Goal: Contribute content: Add original content to the website for others to see

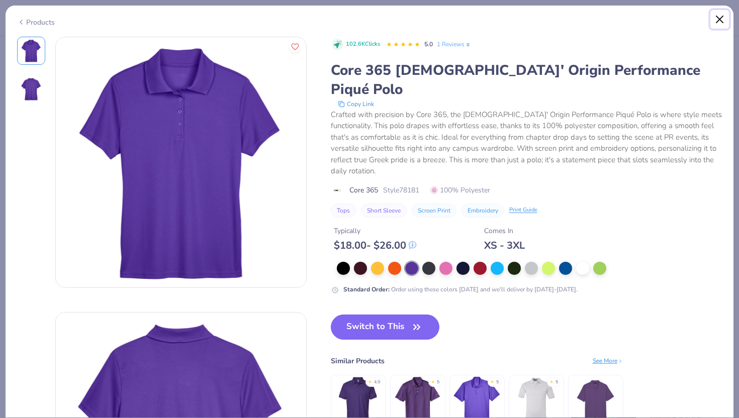
click at [716, 22] on button "Close" at bounding box center [719, 19] width 19 height 19
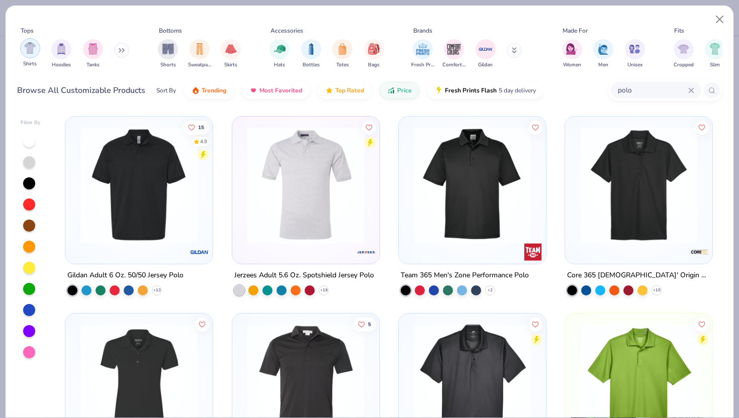
click at [34, 53] on img "filter for Shirts" at bounding box center [30, 48] width 12 height 12
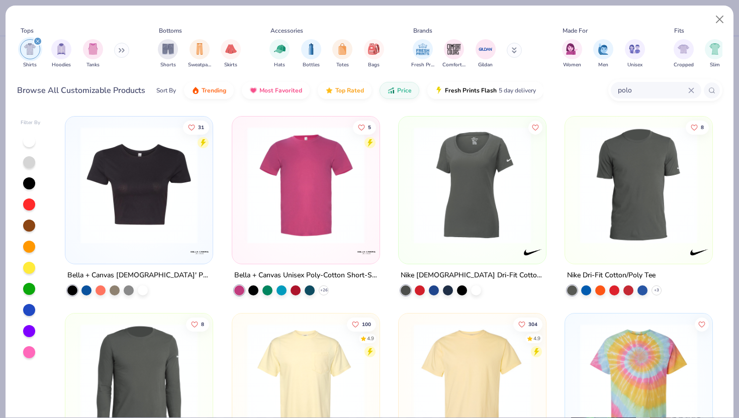
click at [37, 40] on icon "filter for Shirts" at bounding box center [37, 41] width 3 height 3
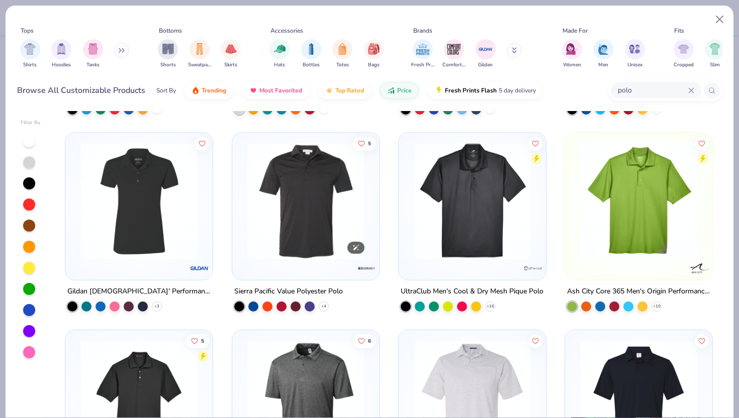
scroll to position [180, 0]
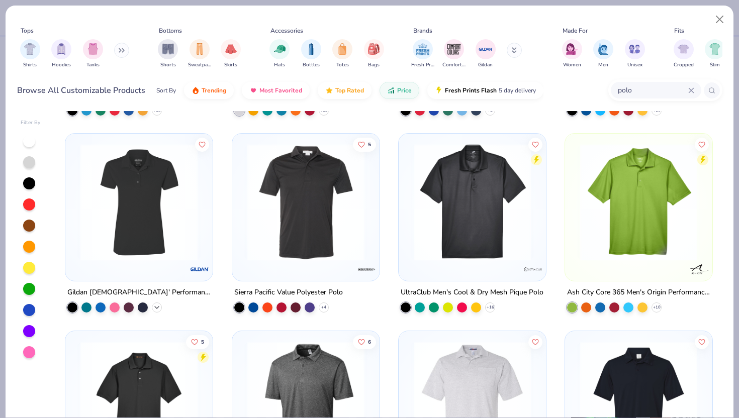
click at [159, 307] on icon at bounding box center [157, 308] width 8 height 8
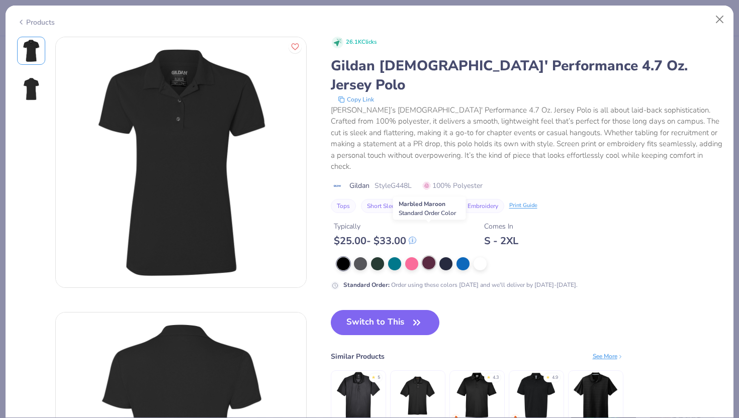
click at [430, 256] on div at bounding box center [428, 262] width 13 height 13
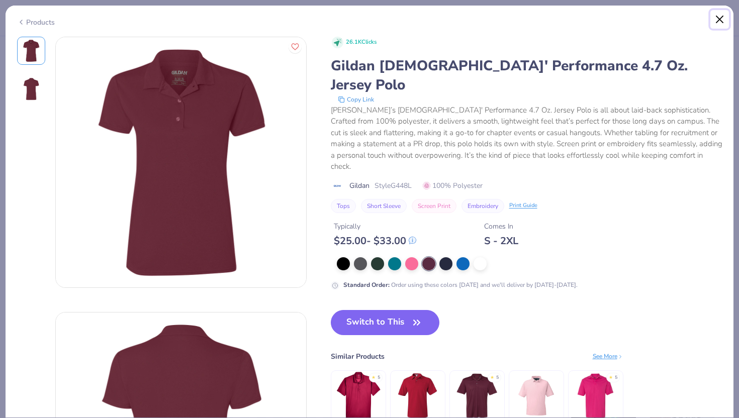
click at [719, 20] on button "Close" at bounding box center [719, 19] width 19 height 19
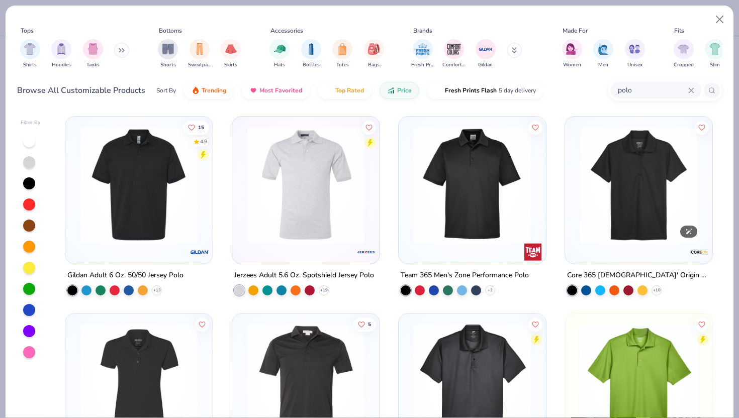
click at [620, 205] on img at bounding box center [638, 185] width 127 height 117
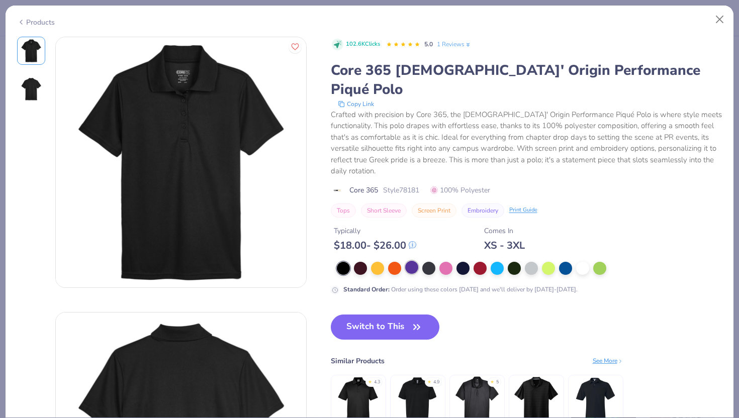
click at [406, 261] on div at bounding box center [411, 267] width 13 height 13
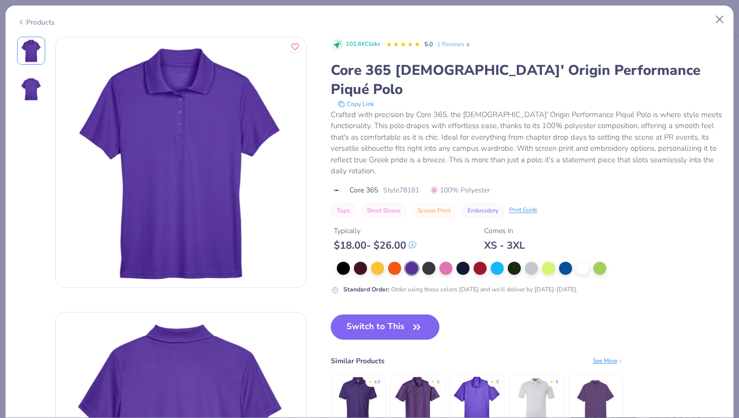
click at [373, 315] on button "Switch to This" at bounding box center [385, 327] width 109 height 25
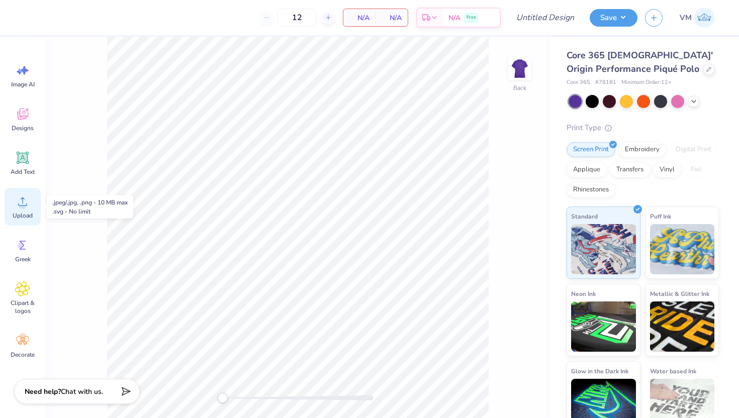
click at [20, 213] on span "Upload" at bounding box center [23, 216] width 20 height 8
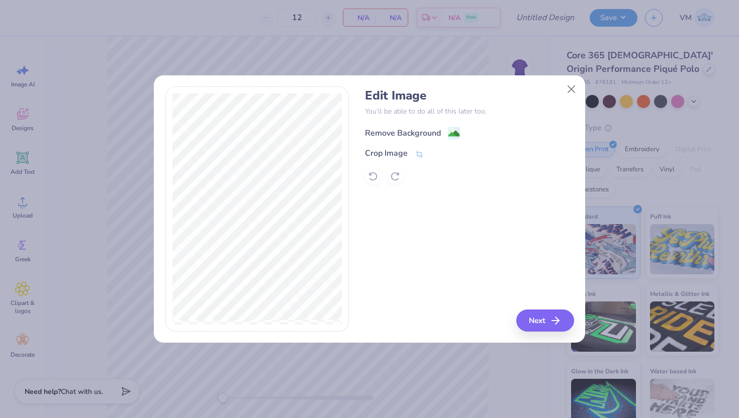
click at [444, 132] on div "Remove Background" at bounding box center [412, 133] width 95 height 13
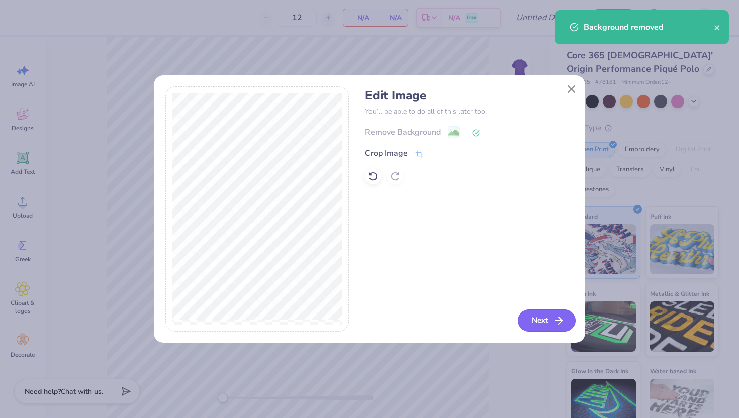
click at [546, 316] on button "Next" at bounding box center [547, 321] width 58 height 22
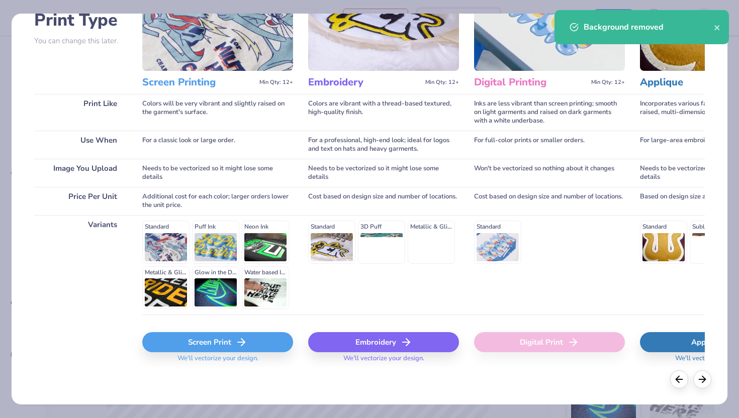
scroll to position [82, 0]
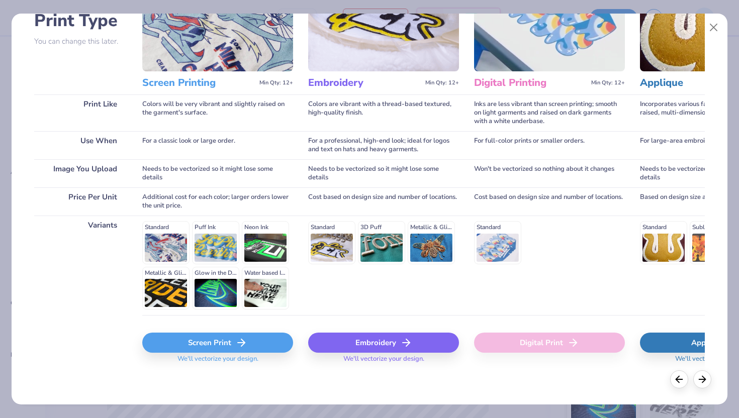
click at [221, 344] on div "Screen Print" at bounding box center [217, 343] width 151 height 20
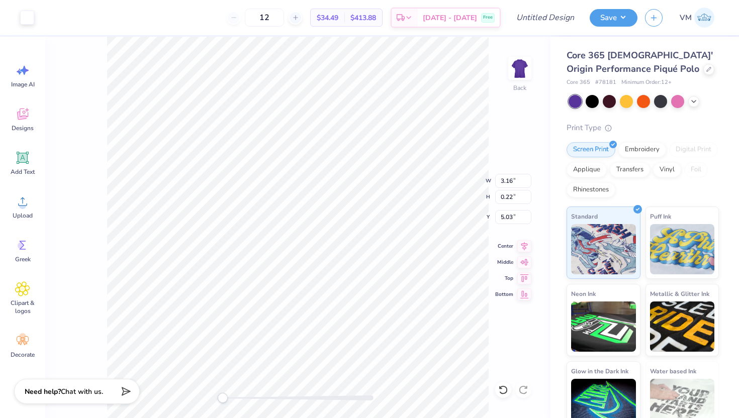
type input "4.16"
type input "0.36"
type input "4.99"
drag, startPoint x: 226, startPoint y: 397, endPoint x: 248, endPoint y: 398, distance: 22.6
click at [248, 398] on div "Accessibility label" at bounding box center [251, 398] width 10 height 10
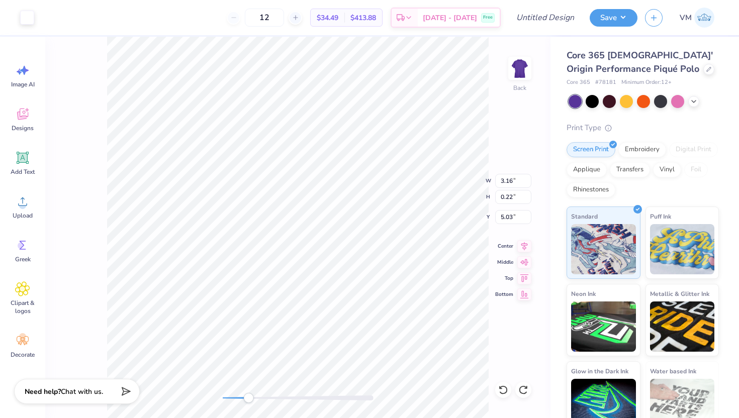
type input "3.44"
type input "0.25"
type input "5.02"
drag, startPoint x: 247, startPoint y: 399, endPoint x: 309, endPoint y: 395, distance: 61.9
click at [310, 395] on div "Accessibility label" at bounding box center [315, 398] width 10 height 10
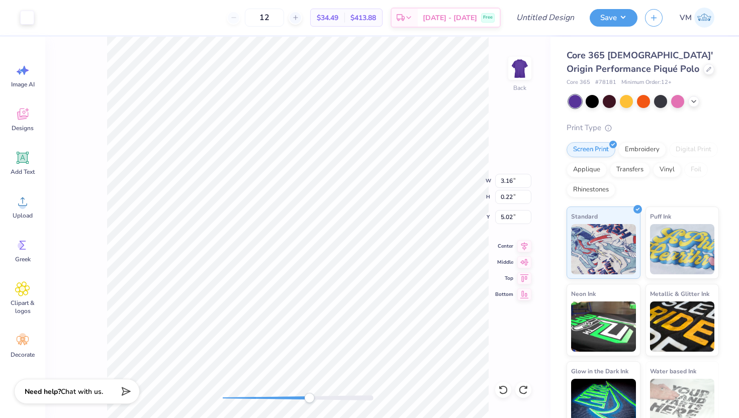
click at [106, 160] on div "Back W 3.16 3.16 " H 0.22 0.22 " Y 5.02 5.02 " Center Middle Top Bottom" at bounding box center [297, 227] width 505 height 381
type input "4.05"
type input "0.34"
type input "5.00"
type input "0.20"
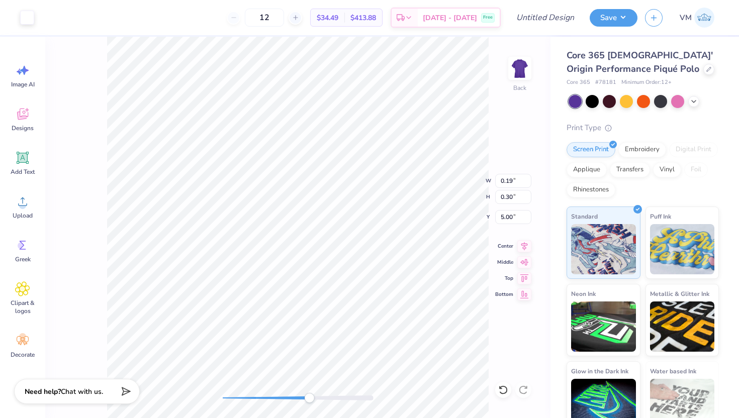
type input "0.21"
type input "5.07"
type input "0.16"
type input "0.17"
type input "5.10"
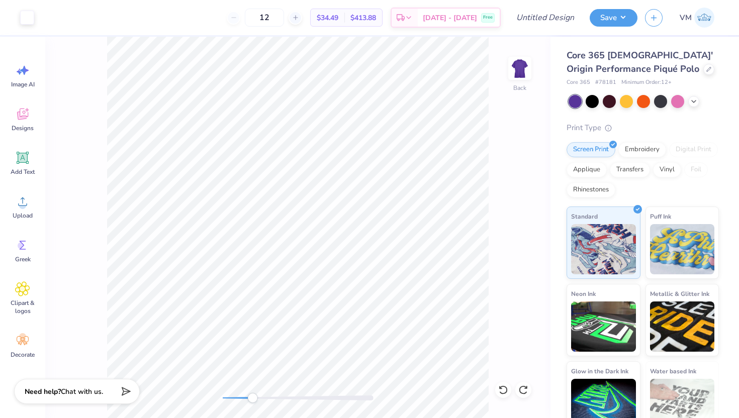
click at [252, 377] on div "Back" at bounding box center [297, 227] width 505 height 381
drag, startPoint x: 252, startPoint y: 398, endPoint x: 224, endPoint y: 395, distance: 28.3
click at [224, 395] on div "Accessibility label" at bounding box center [224, 398] width 10 height 10
click at [629, 148] on div "Embroidery" at bounding box center [642, 148] width 48 height 15
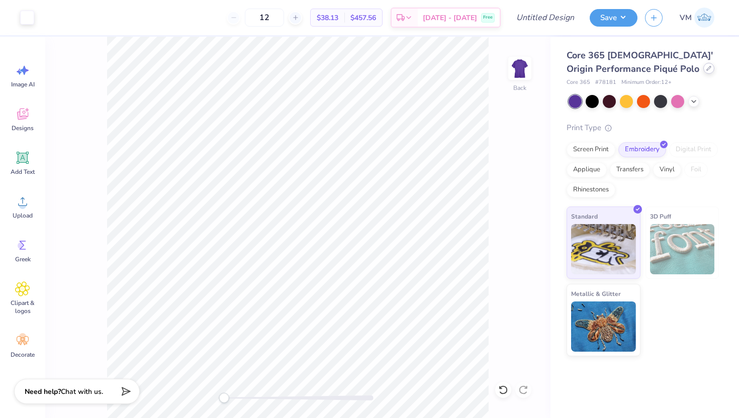
click at [679, 73] on div "Core 365 [DEMOGRAPHIC_DATA]' Origin Performance Piqué Polo" at bounding box center [642, 62] width 152 height 27
click at [671, 65] on div "Core 365 [DEMOGRAPHIC_DATA]' Origin Performance Piqué Polo" at bounding box center [642, 62] width 152 height 27
click at [703, 66] on div at bounding box center [708, 68] width 11 height 11
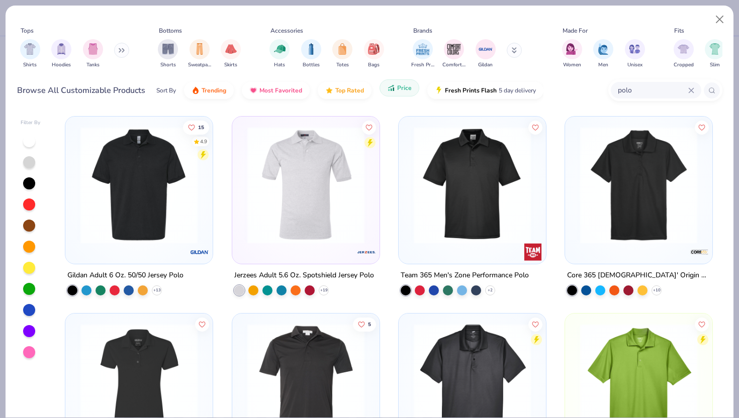
click at [387, 88] on icon "button" at bounding box center [391, 87] width 8 height 9
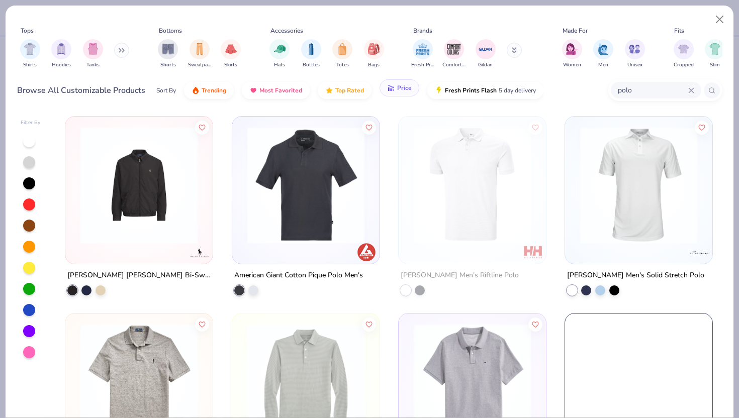
click at [392, 89] on icon "button" at bounding box center [391, 87] width 8 height 9
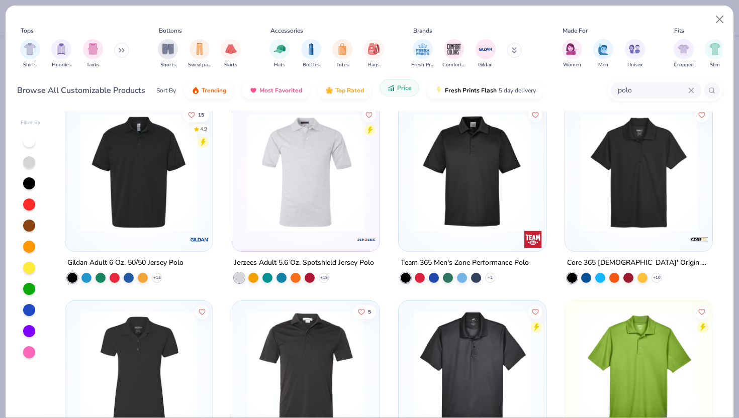
scroll to position [9, 0]
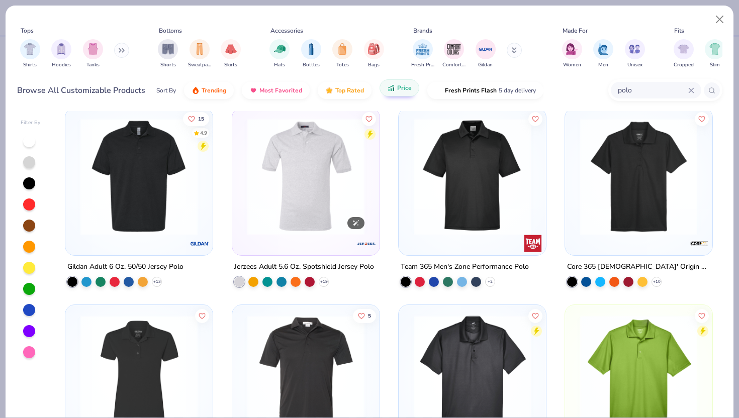
click at [301, 188] on img at bounding box center [305, 176] width 127 height 117
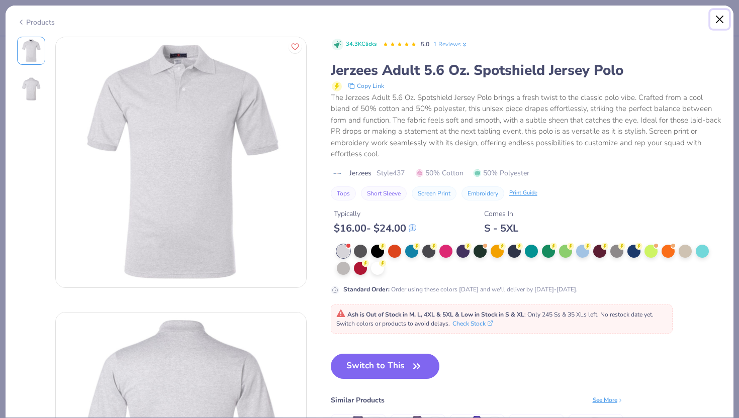
click at [720, 23] on button "Close" at bounding box center [719, 19] width 19 height 19
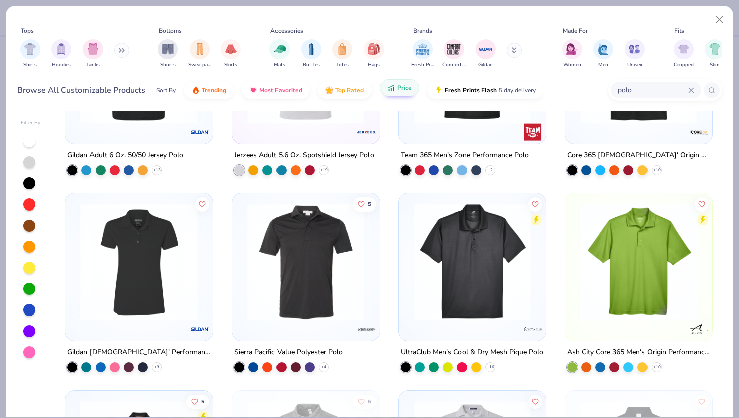
scroll to position [123, 0]
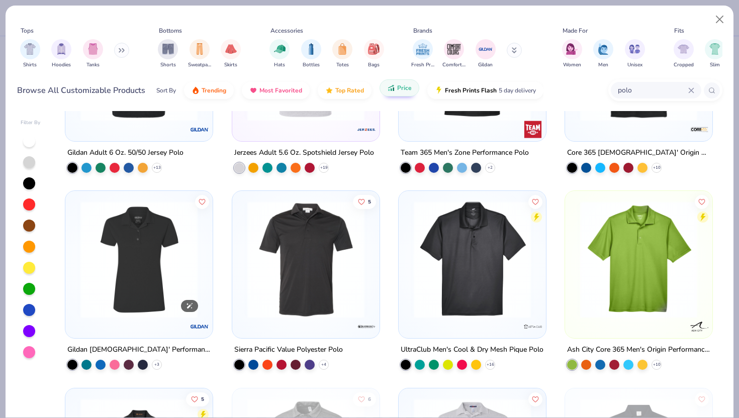
click at [152, 247] on img at bounding box center [138, 259] width 127 height 117
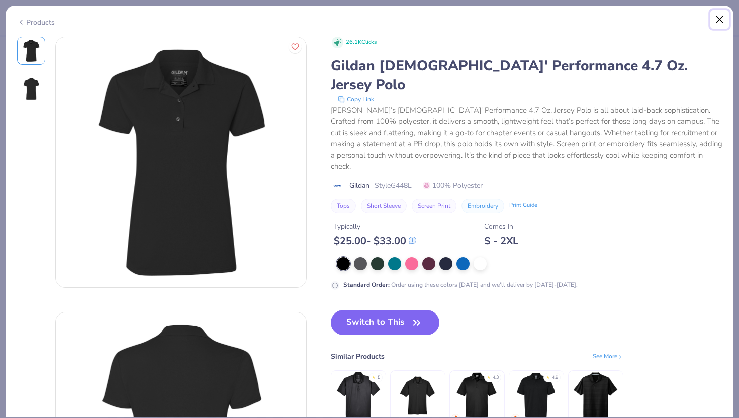
click at [722, 21] on button "Close" at bounding box center [719, 19] width 19 height 19
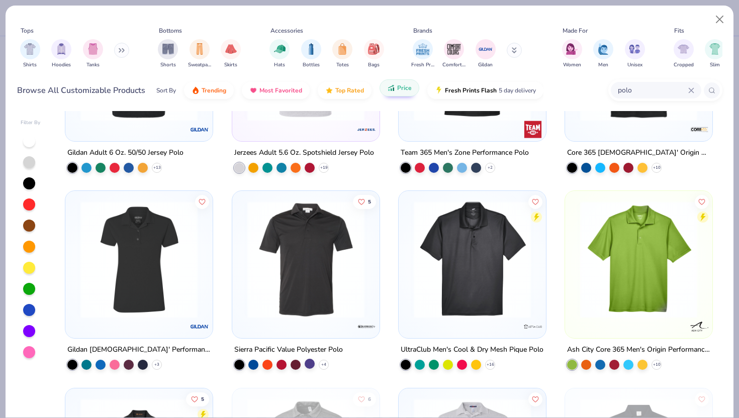
click at [311, 365] on div at bounding box center [310, 364] width 10 height 10
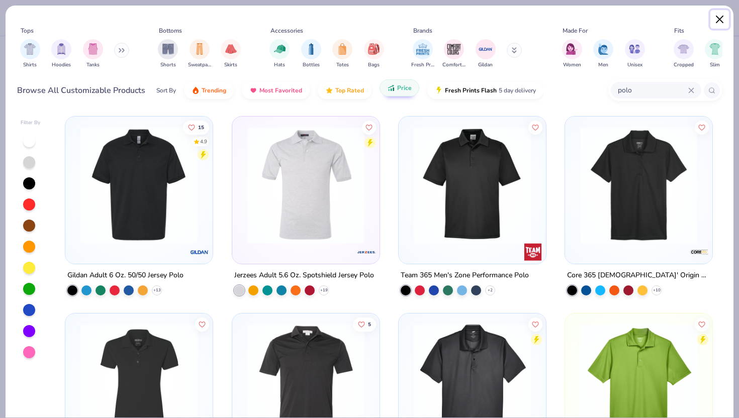
click at [723, 14] on button "Close" at bounding box center [719, 19] width 19 height 19
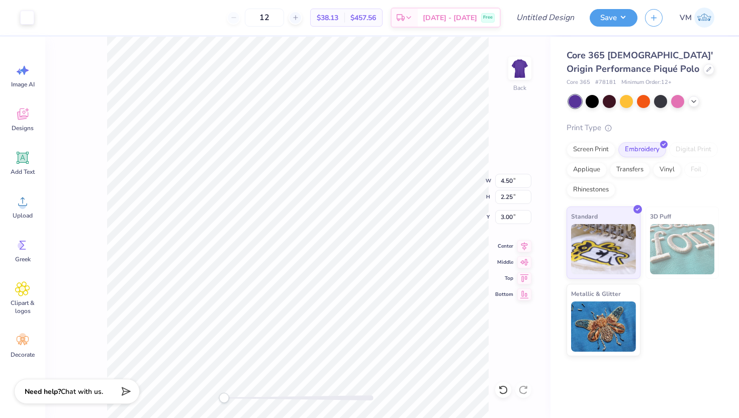
type input "2.60"
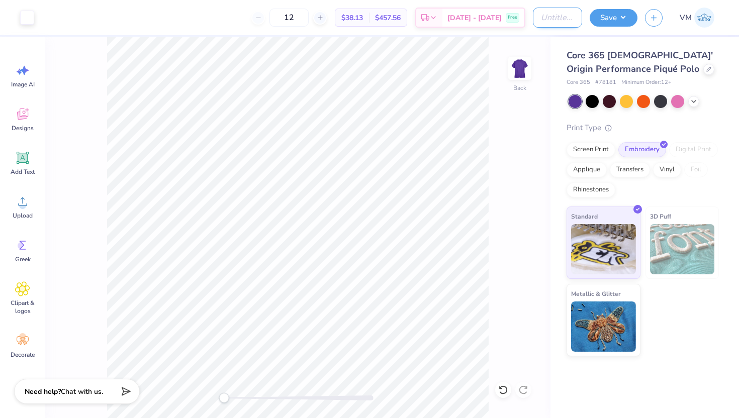
click at [538, 16] on input "Design Title" at bounding box center [557, 18] width 49 height 20
click at [556, 19] on input "SWE Polo" at bounding box center [557, 18] width 49 height 20
click at [575, 21] on input "SWE Polo" at bounding box center [557, 18] width 49 height 20
type input "SWE Polo Fall 2025"
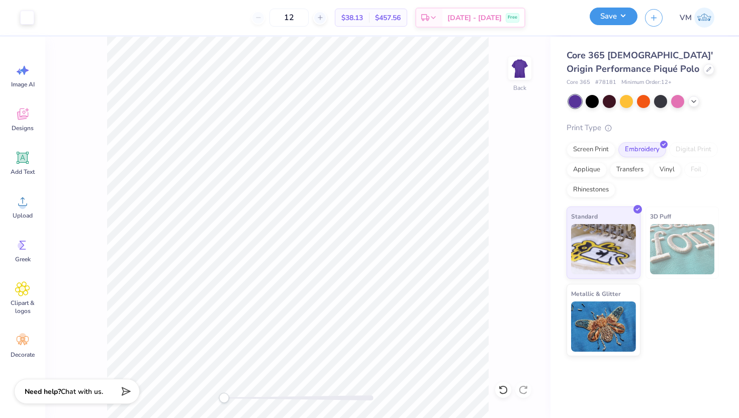
click at [620, 17] on button "Save" at bounding box center [613, 17] width 48 height 18
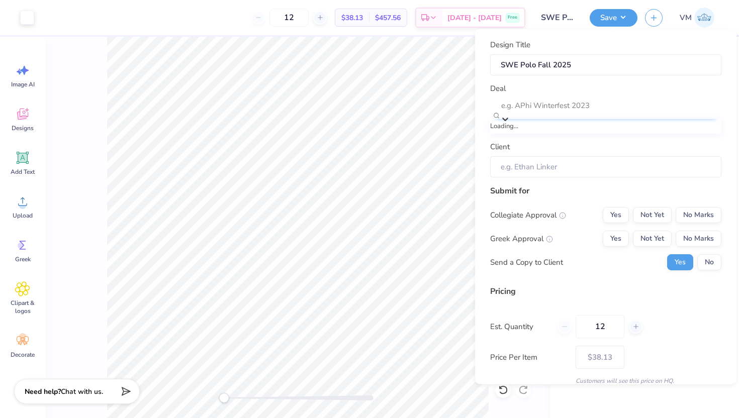
click at [568, 105] on div at bounding box center [610, 105] width 219 height 14
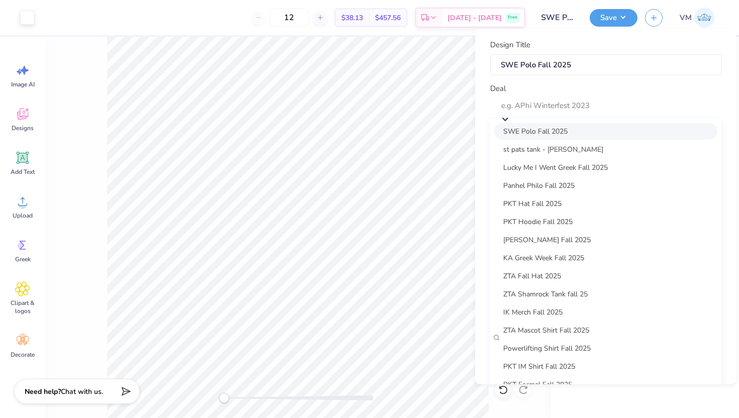
click at [537, 135] on div "SWE Polo Fall 2025" at bounding box center [605, 131] width 223 height 17
type input "[PERSON_NAME]"
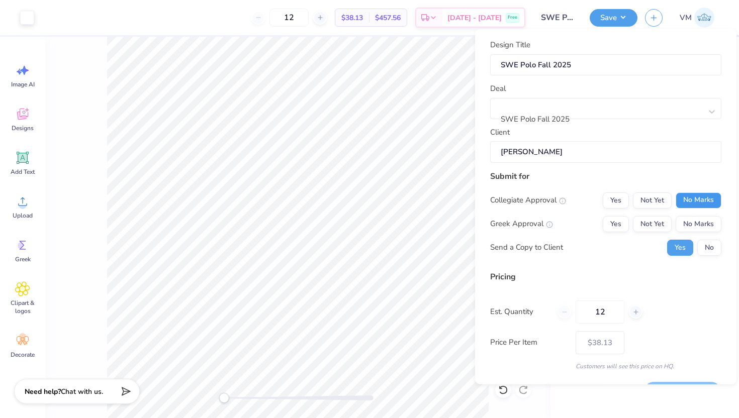
click at [698, 200] on button "No Marks" at bounding box center [698, 200] width 46 height 16
click at [702, 217] on button "No Marks" at bounding box center [698, 224] width 46 height 16
type input "$38.13"
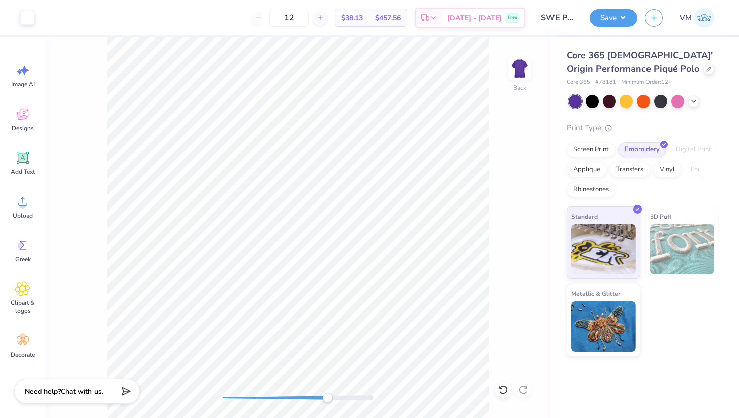
drag, startPoint x: 226, startPoint y: 399, endPoint x: 327, endPoint y: 394, distance: 101.6
click at [327, 394] on div "Accessibility label" at bounding box center [327, 398] width 10 height 10
click at [21, 169] on span "Add Text" at bounding box center [23, 172] width 24 height 8
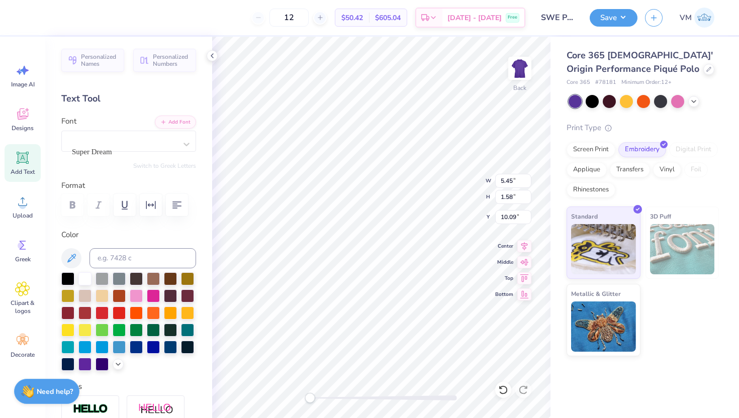
click at [310, 379] on div "Back W 5.45 5.45 " H 1.58 1.58 " Y 10.09 10.09 " Center Middle Top Bottom" at bounding box center [381, 227] width 338 height 381
click at [138, 153] on div "Personalized Names Personalized Numbers Text Tool Add Font Font Super Dream Swi…" at bounding box center [128, 227] width 167 height 381
click at [139, 140] on div "Super Dream" at bounding box center [125, 144] width 106 height 27
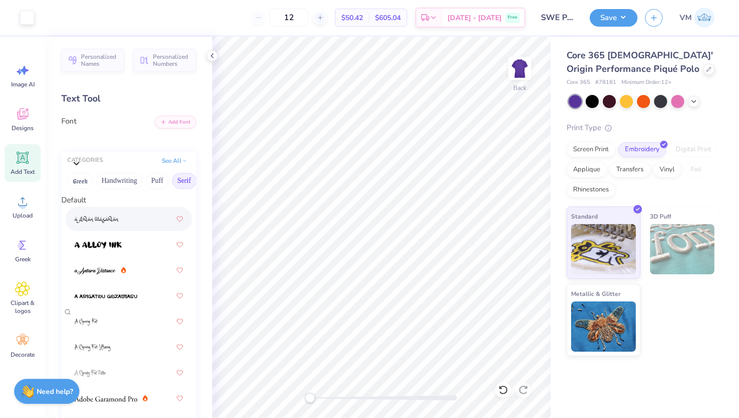
click at [180, 184] on button "Serif" at bounding box center [184, 181] width 25 height 16
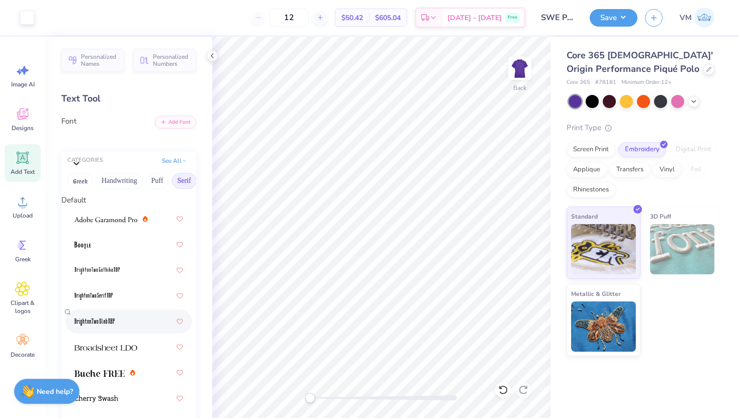
scroll to position [1746, 0]
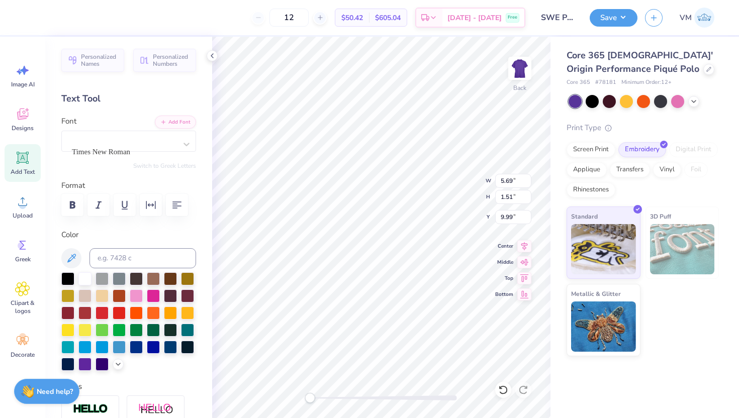
scroll to position [0, 0]
type textarea "[US_STATE] S&T"
type input "0.12"
type input "0.13"
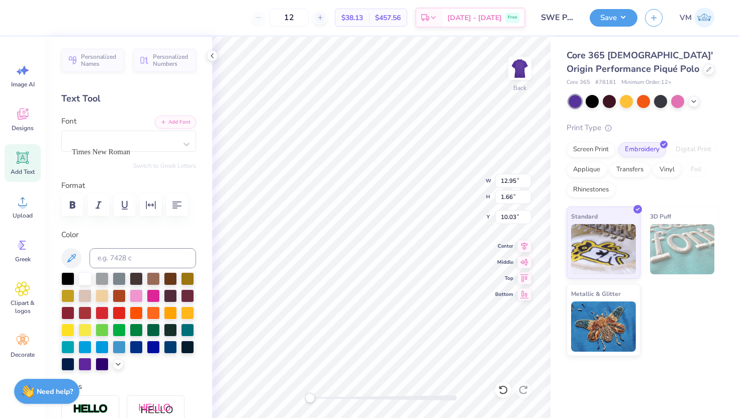
type input "4.68"
drag, startPoint x: 307, startPoint y: 396, endPoint x: 378, endPoint y: 395, distance: 71.4
click at [378, 395] on div "Accessibility label" at bounding box center [375, 398] width 10 height 10
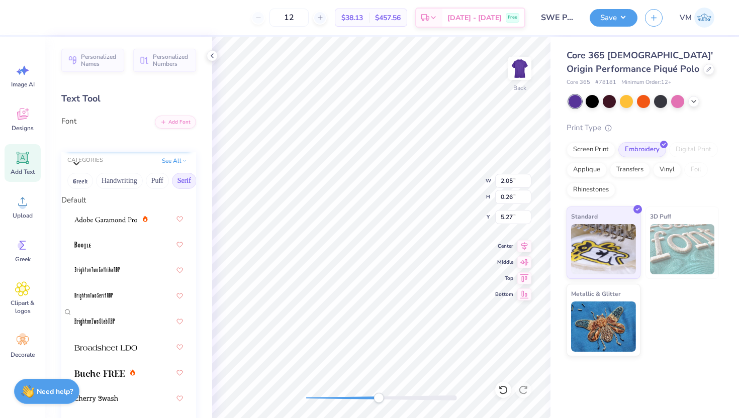
click at [123, 148] on div "Times New Roman" at bounding box center [128, 141] width 135 height 21
click at [110, 216] on img at bounding box center [105, 219] width 63 height 7
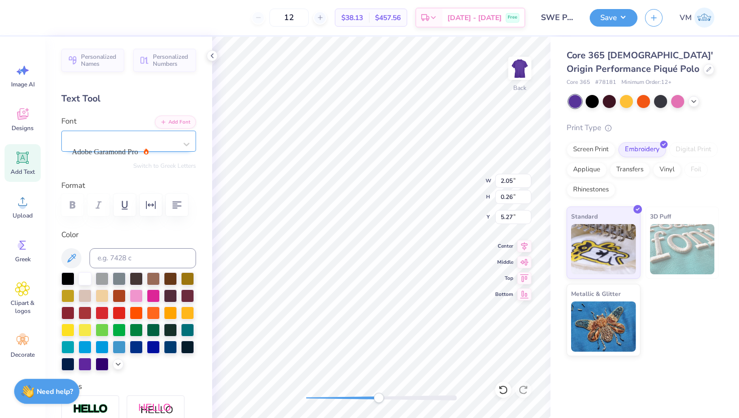
click at [144, 143] on div "Adobe Garamond Pro" at bounding box center [125, 144] width 106 height 27
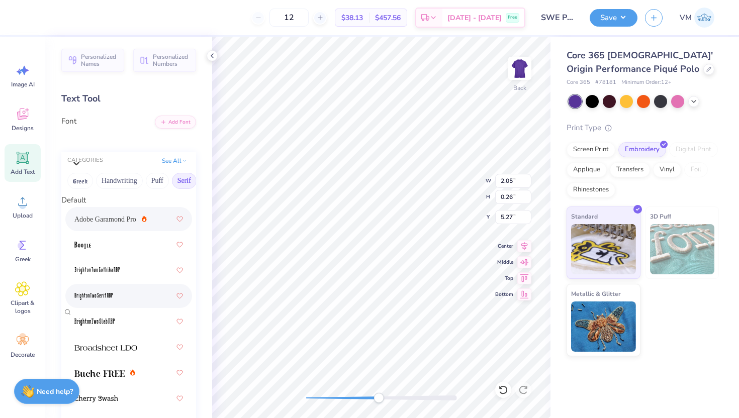
scroll to position [566, 0]
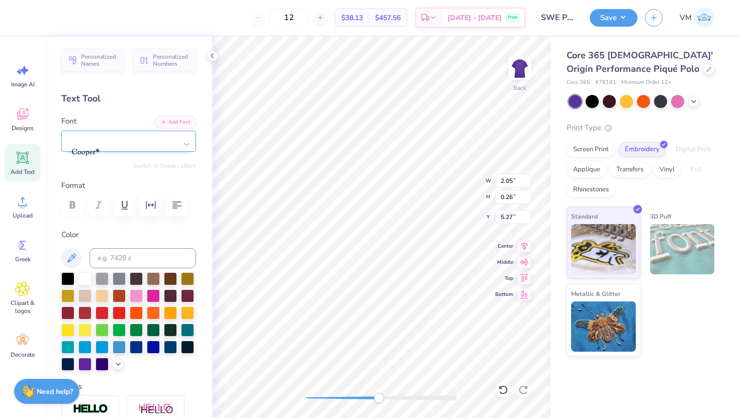
click at [146, 132] on div at bounding box center [128, 141] width 135 height 21
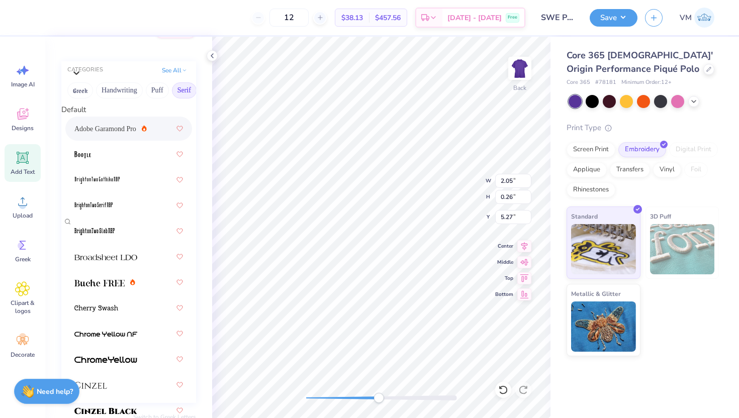
scroll to position [0, 0]
click at [176, 74] on button "See All" at bounding box center [174, 69] width 31 height 10
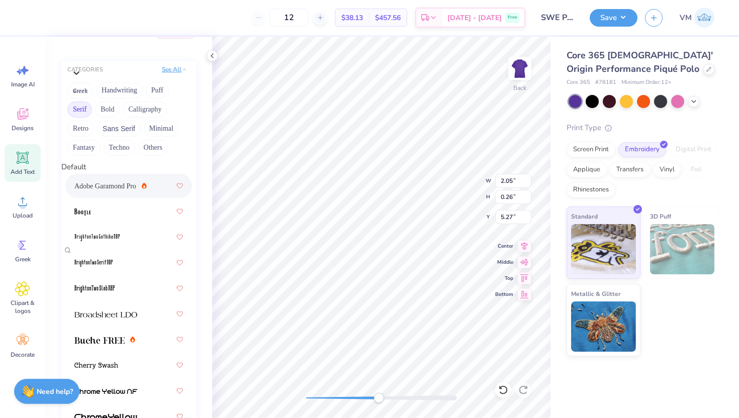
click at [179, 71] on button "See All" at bounding box center [174, 69] width 31 height 10
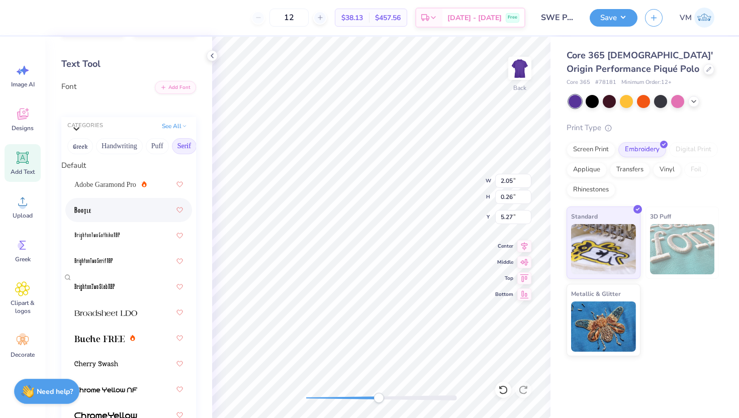
scroll to position [34, 0]
click at [113, 151] on button "Handwriting" at bounding box center [119, 147] width 47 height 16
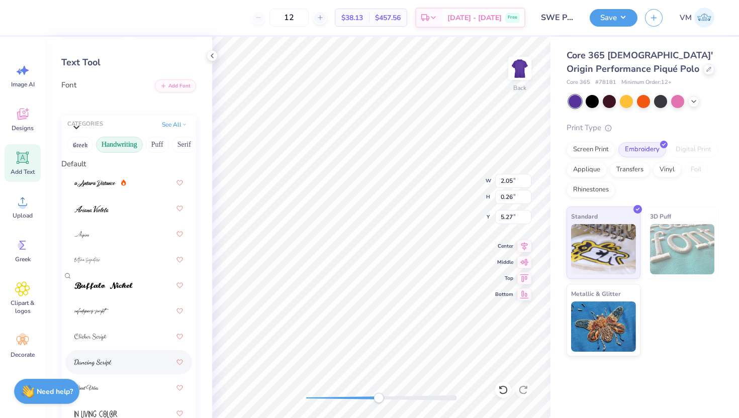
scroll to position [421, 0]
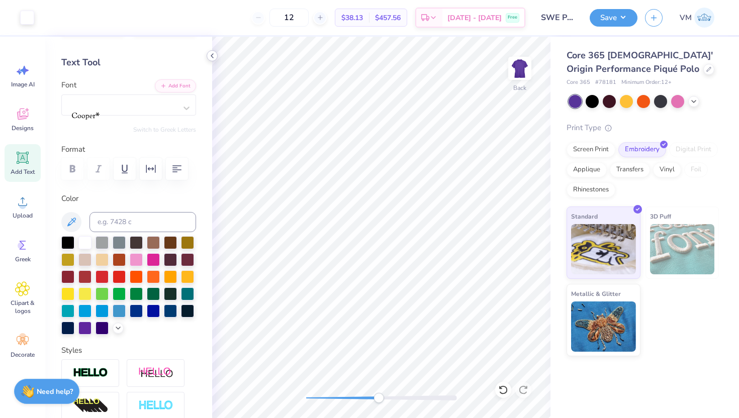
click at [213, 55] on icon at bounding box center [212, 56] width 8 height 8
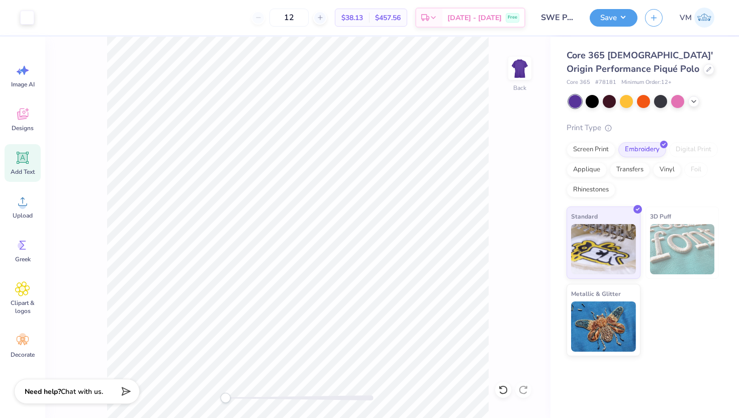
click at [225, 382] on div "Back" at bounding box center [297, 227] width 505 height 381
click at [207, 393] on div "Back" at bounding box center [297, 227] width 505 height 381
click at [580, 150] on div "Screen Print" at bounding box center [590, 148] width 49 height 15
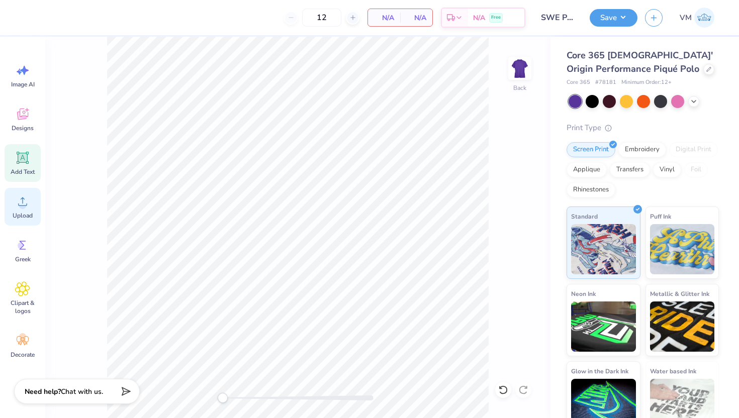
click at [23, 217] on span "Upload" at bounding box center [23, 216] width 20 height 8
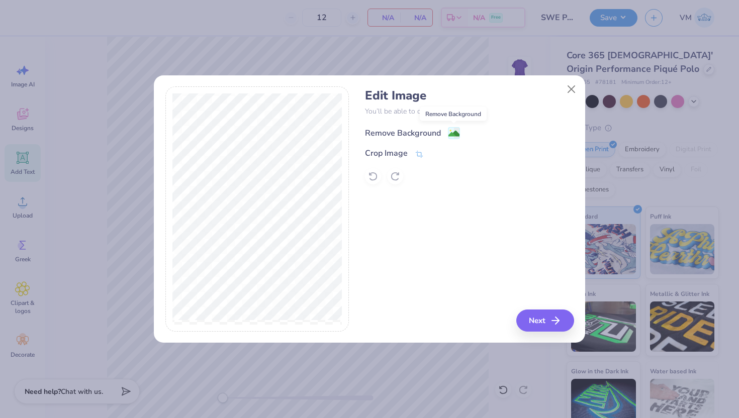
click at [452, 127] on span at bounding box center [454, 133] width 12 height 13
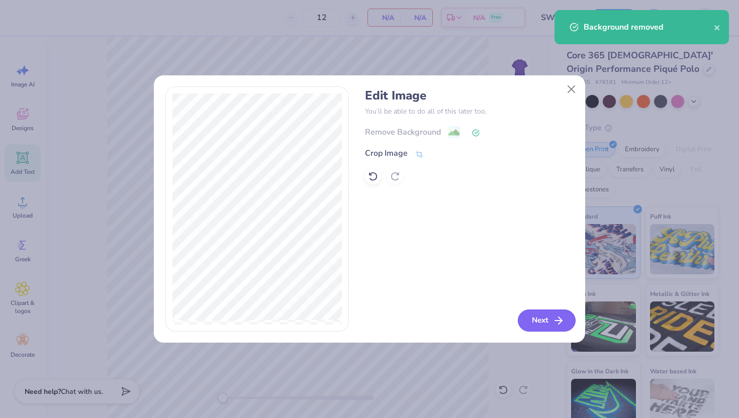
click at [560, 323] on icon "button" at bounding box center [558, 321] width 12 height 12
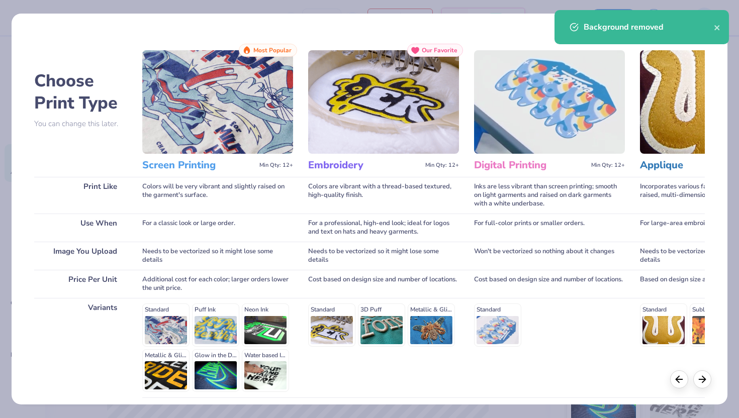
scroll to position [83, 0]
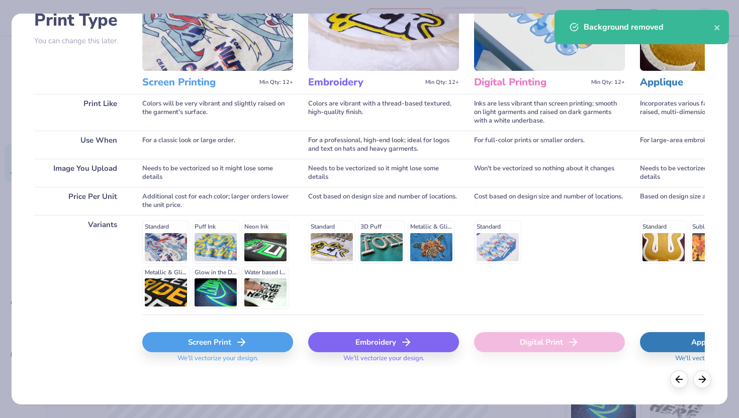
click at [212, 343] on div "Screen Print" at bounding box center [217, 342] width 151 height 20
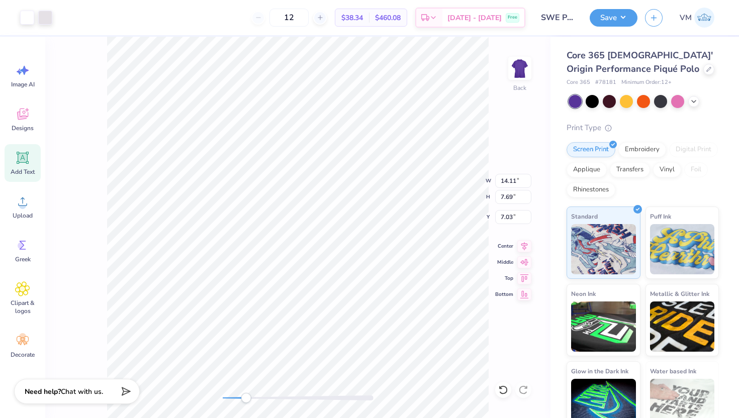
drag, startPoint x: 221, startPoint y: 397, endPoint x: 245, endPoint y: 397, distance: 24.6
click at [246, 397] on div "Accessibility label" at bounding box center [246, 398] width 10 height 10
click at [41, 16] on div at bounding box center [45, 17] width 14 height 14
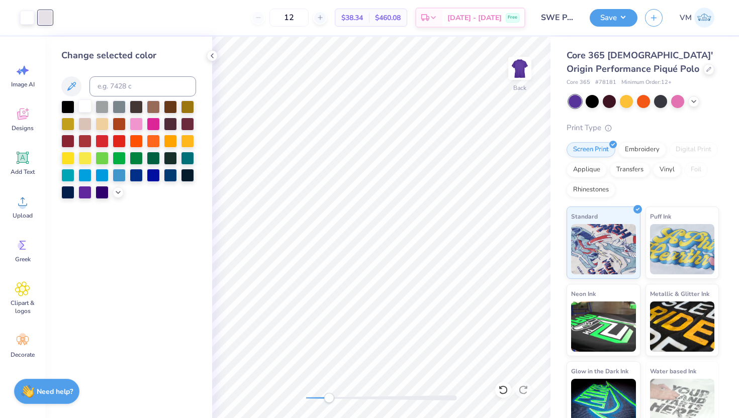
click at [83, 104] on div at bounding box center [84, 105] width 13 height 13
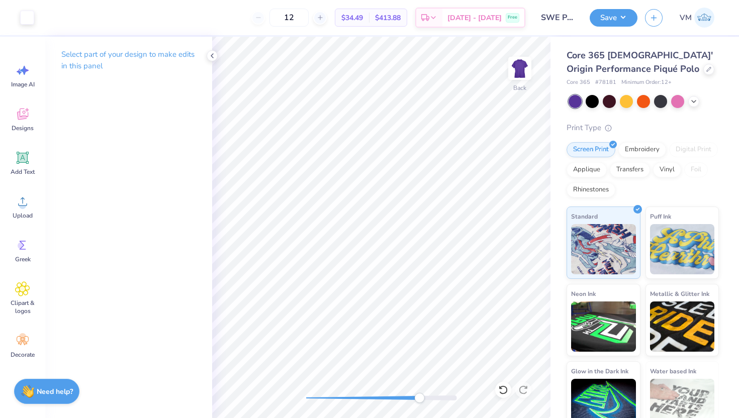
drag, startPoint x: 327, startPoint y: 399, endPoint x: 417, endPoint y: 397, distance: 89.5
click at [417, 397] on div "Accessibility label" at bounding box center [419, 398] width 10 height 10
type input "0.08"
type input "5.49"
type input "0.14"
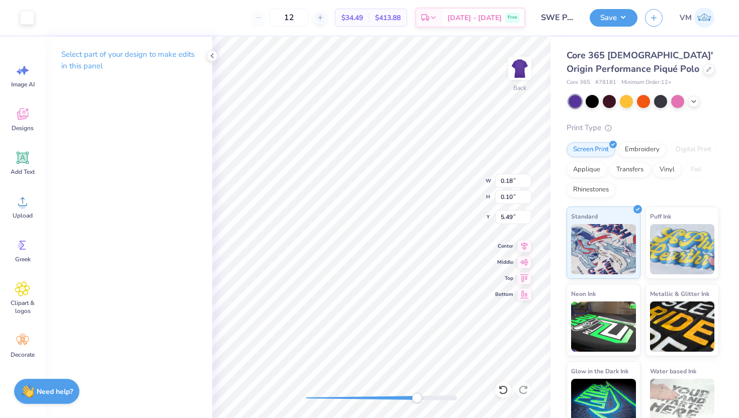
type input "0.07"
type input "5.48"
drag, startPoint x: 420, startPoint y: 398, endPoint x: 502, endPoint y: 392, distance: 82.7
click at [502, 392] on div "Back W 0.14 0.14 " H 0.07 0.07 " Y 5.48 5.48 " Center Middle Top Bottom" at bounding box center [381, 227] width 338 height 381
click at [521, 391] on icon at bounding box center [523, 390] width 10 height 10
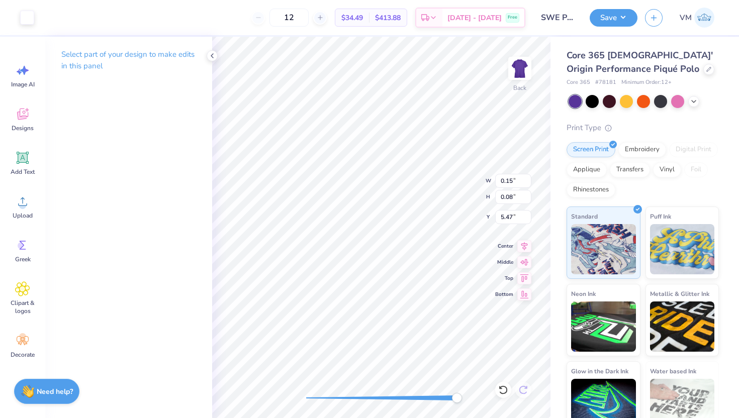
type input "5.46"
type input "0.11"
type input "0.06"
type input "5.48"
type input "0.11"
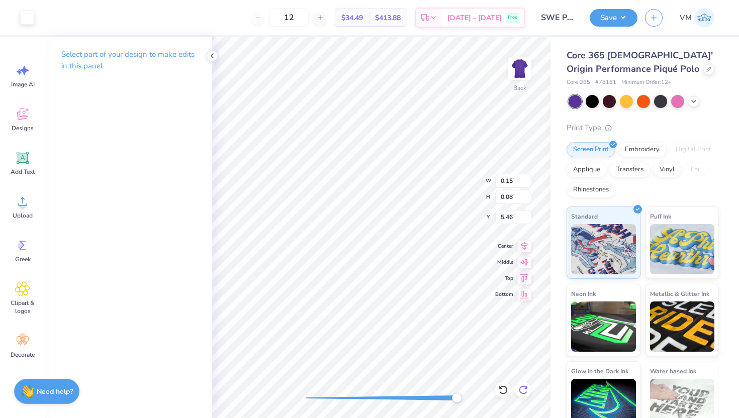
type input "0.05"
type input "5.48"
click at [214, 52] on icon at bounding box center [212, 56] width 8 height 8
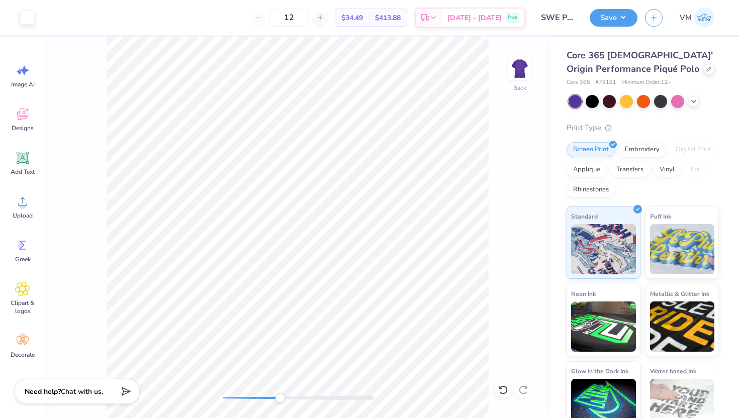
click at [281, 371] on div "Back" at bounding box center [297, 227] width 505 height 381
click at [213, 380] on div "Back" at bounding box center [297, 227] width 505 height 381
drag, startPoint x: 309, startPoint y: 17, endPoint x: 294, endPoint y: 16, distance: 14.6
click at [294, 16] on input "12" at bounding box center [288, 18] width 39 height 18
type input "24"
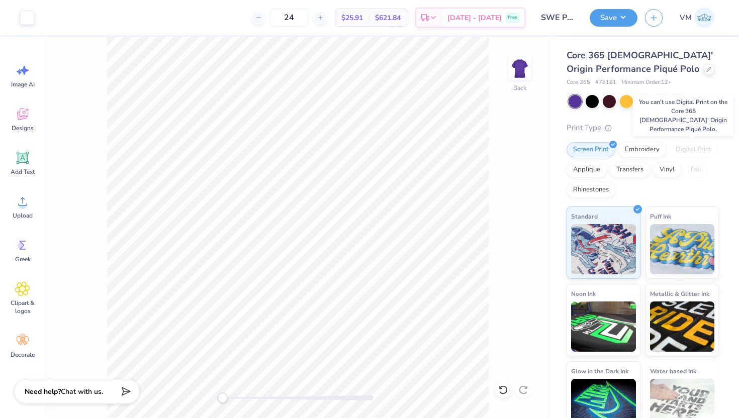
click at [692, 149] on div "Digital Print" at bounding box center [693, 149] width 49 height 15
click at [611, 21] on button "Save" at bounding box center [613, 17] width 48 height 18
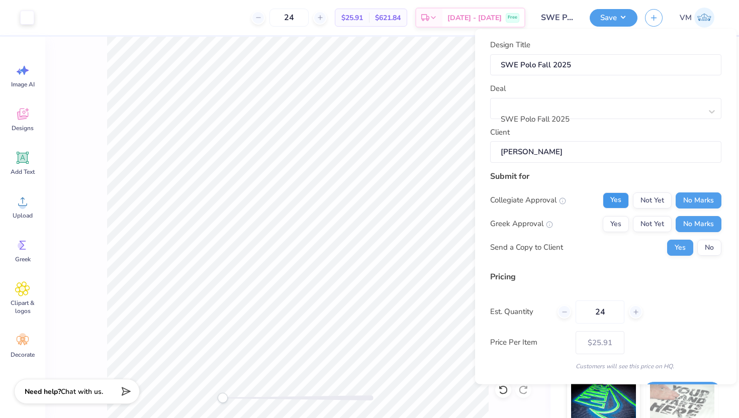
click at [625, 205] on button "Yes" at bounding box center [615, 200] width 26 height 16
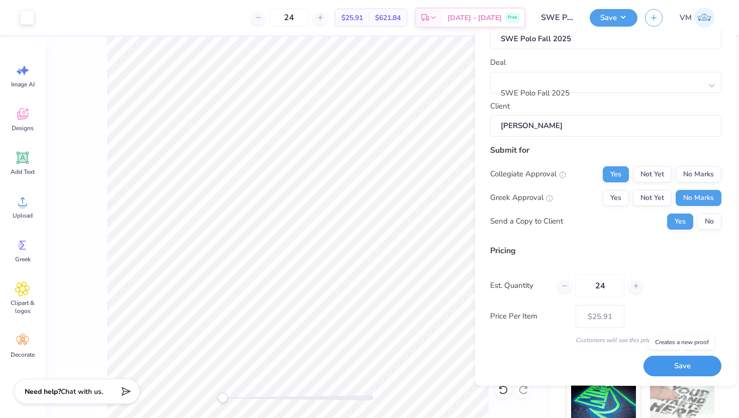
click at [683, 367] on button "Save" at bounding box center [682, 366] width 78 height 21
type input "$25.91"
